Goal: Check status: Check status

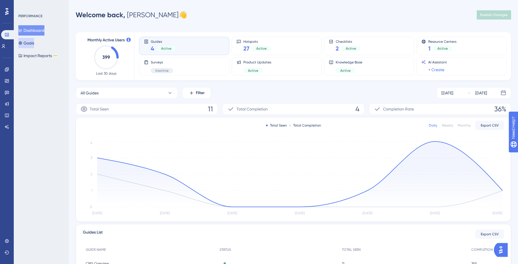
click at [32, 45] on button "Goals" at bounding box center [26, 43] width 16 height 10
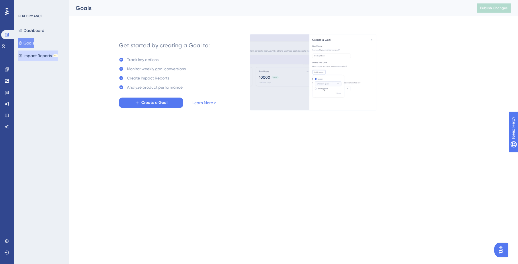
click at [35, 55] on button "Impact Reports BETA" at bounding box center [38, 55] width 40 height 10
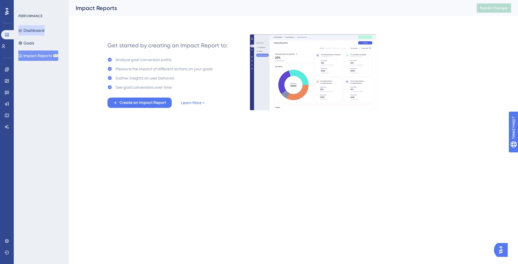
click at [36, 29] on button "Dashboard" at bounding box center [31, 30] width 26 height 10
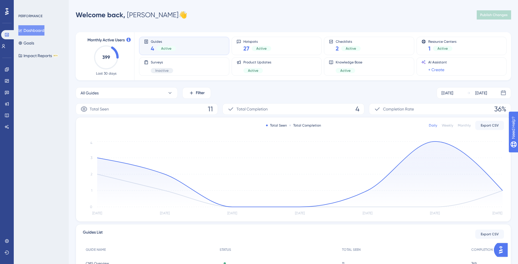
click at [107, 57] on text "399" at bounding box center [106, 56] width 8 height 5
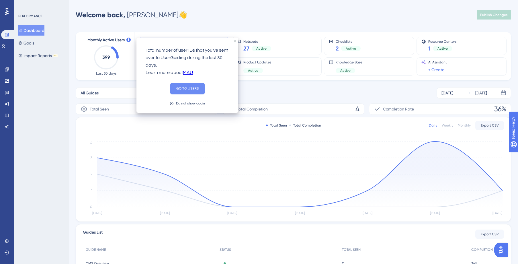
click at [188, 89] on button "GO TO USERS" at bounding box center [187, 88] width 34 height 11
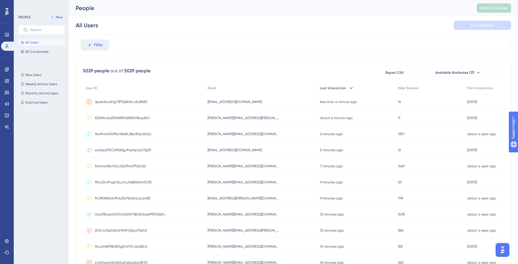
click at [331, 87] on span "Last Interaction" at bounding box center [333, 88] width 26 height 5
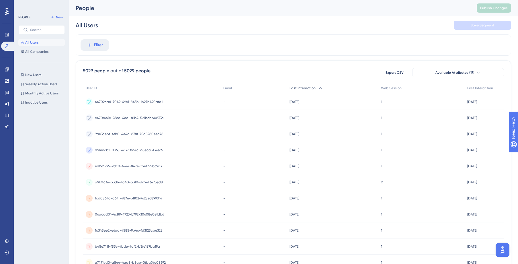
click at [303, 89] on span "Last Interaction" at bounding box center [302, 88] width 26 height 5
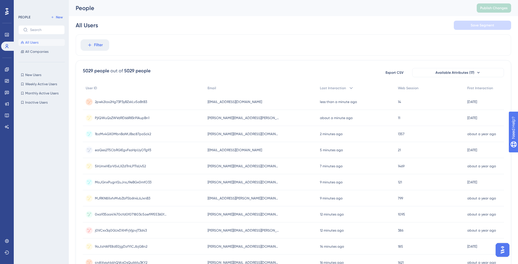
click at [130, 102] on span "2pwk2Iax2Hg73P3yBZxkLv5aBtB3" at bounding box center [121, 101] width 52 height 5
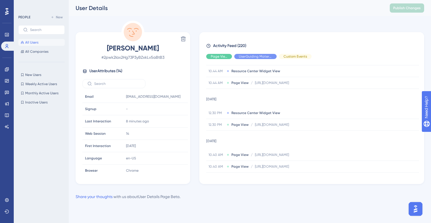
scroll to position [111, 0]
